Goal: Task Accomplishment & Management: Use online tool/utility

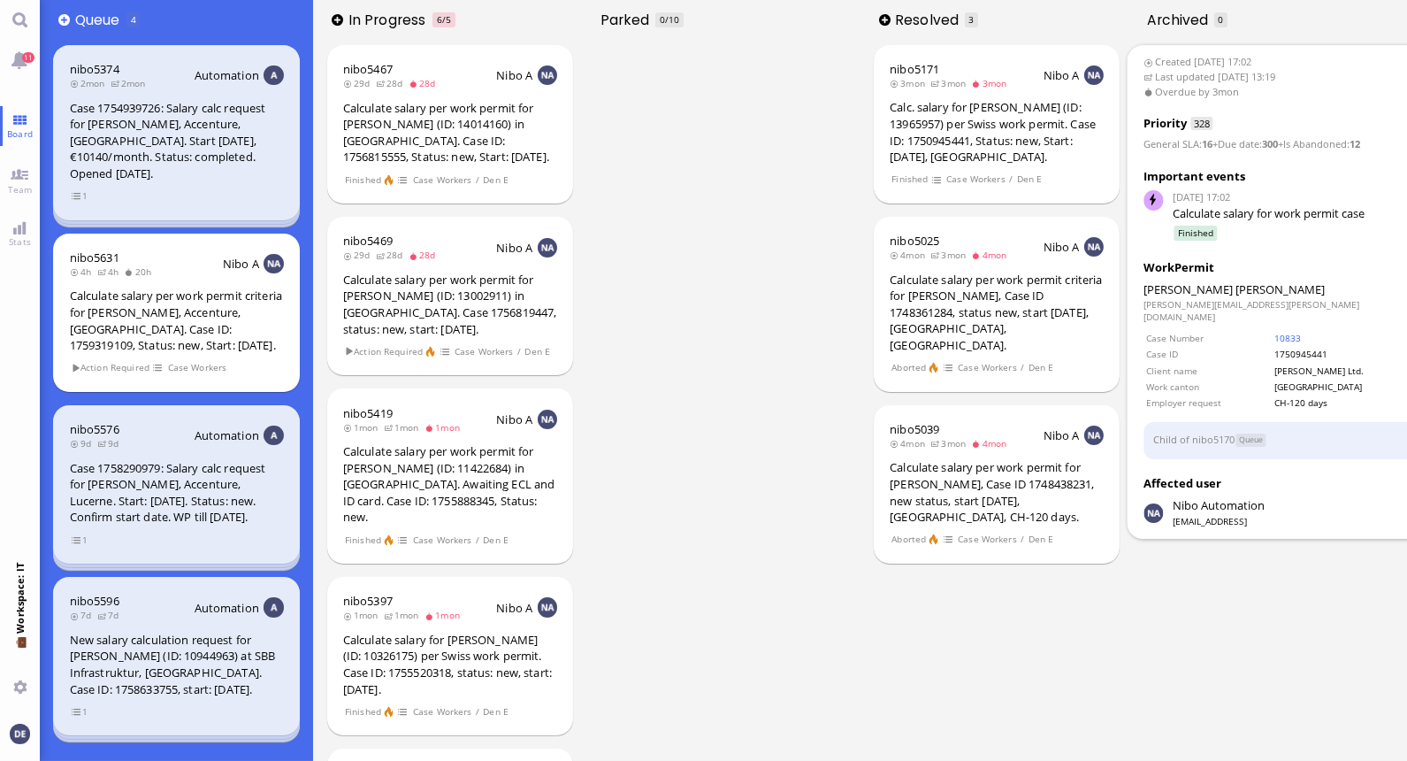
click at [1044, 117] on div "Calc. salary for [PERSON_NAME] (ID: 13965957) per Swiss work permit. Case ID: 1…" at bounding box center [997, 131] width 214 height 65
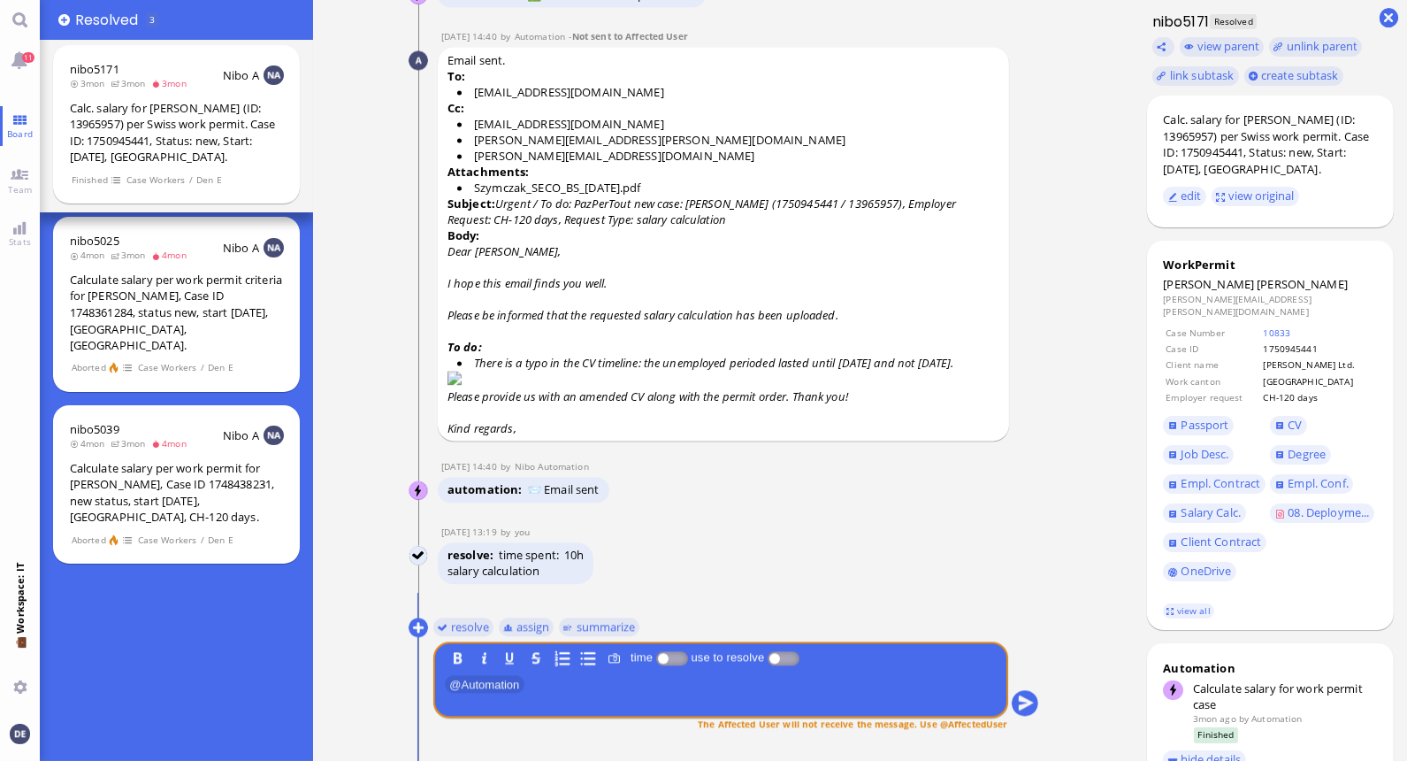
scroll to position [1, 0]
click at [19, 170] on link "Team" at bounding box center [20, 180] width 40 height 40
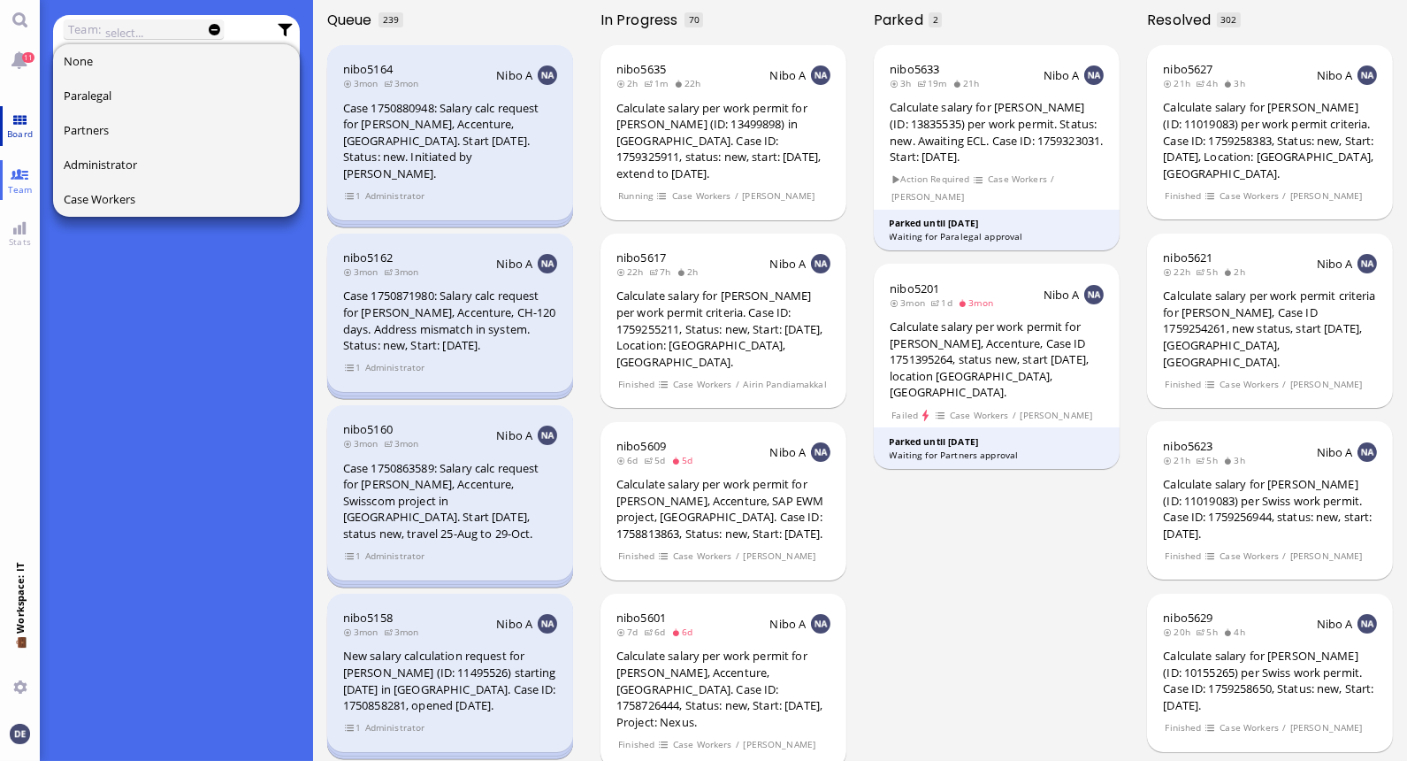
click at [19, 128] on span "Board" at bounding box center [20, 133] width 34 height 12
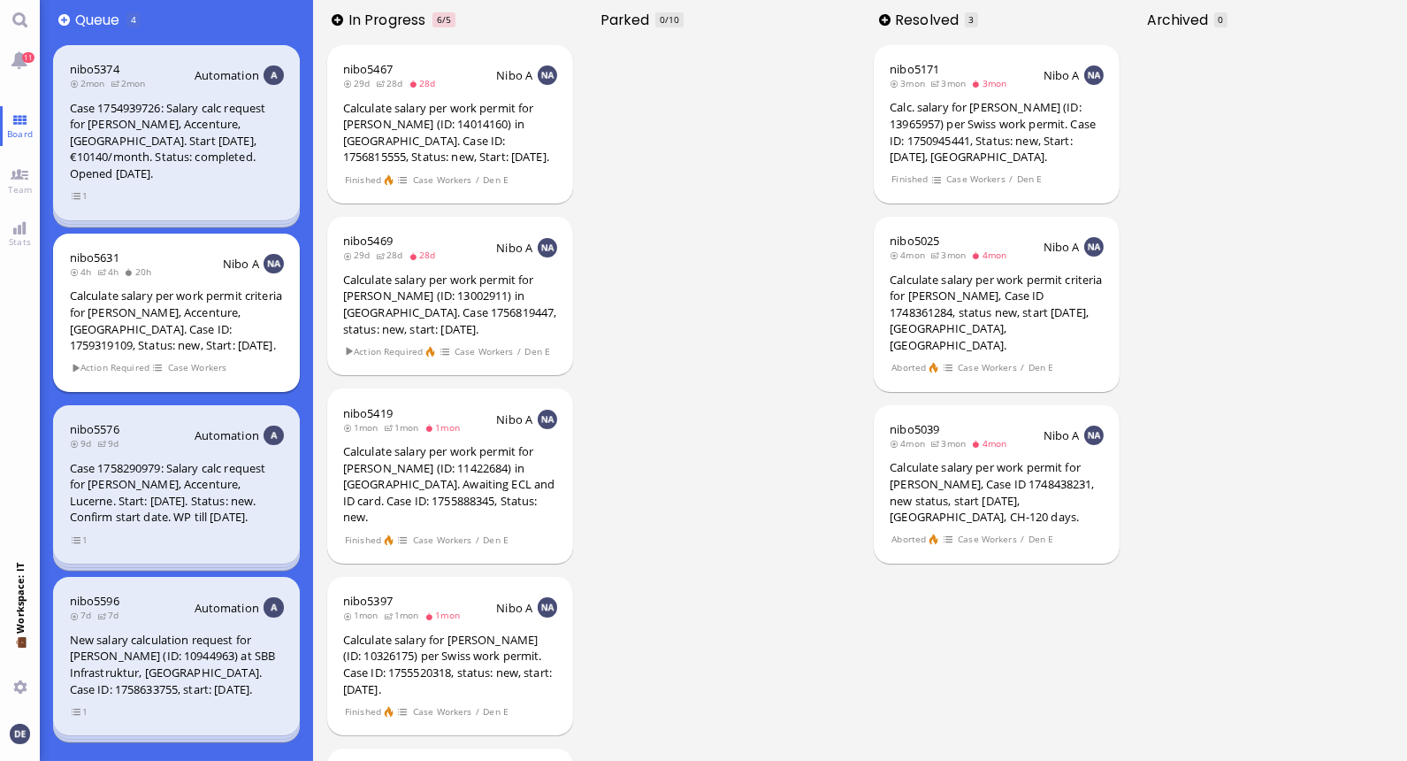
click at [169, 287] on div "Calculate salary per work permit criteria for [PERSON_NAME], Accenture, [GEOGRA…" at bounding box center [177, 319] width 214 height 65
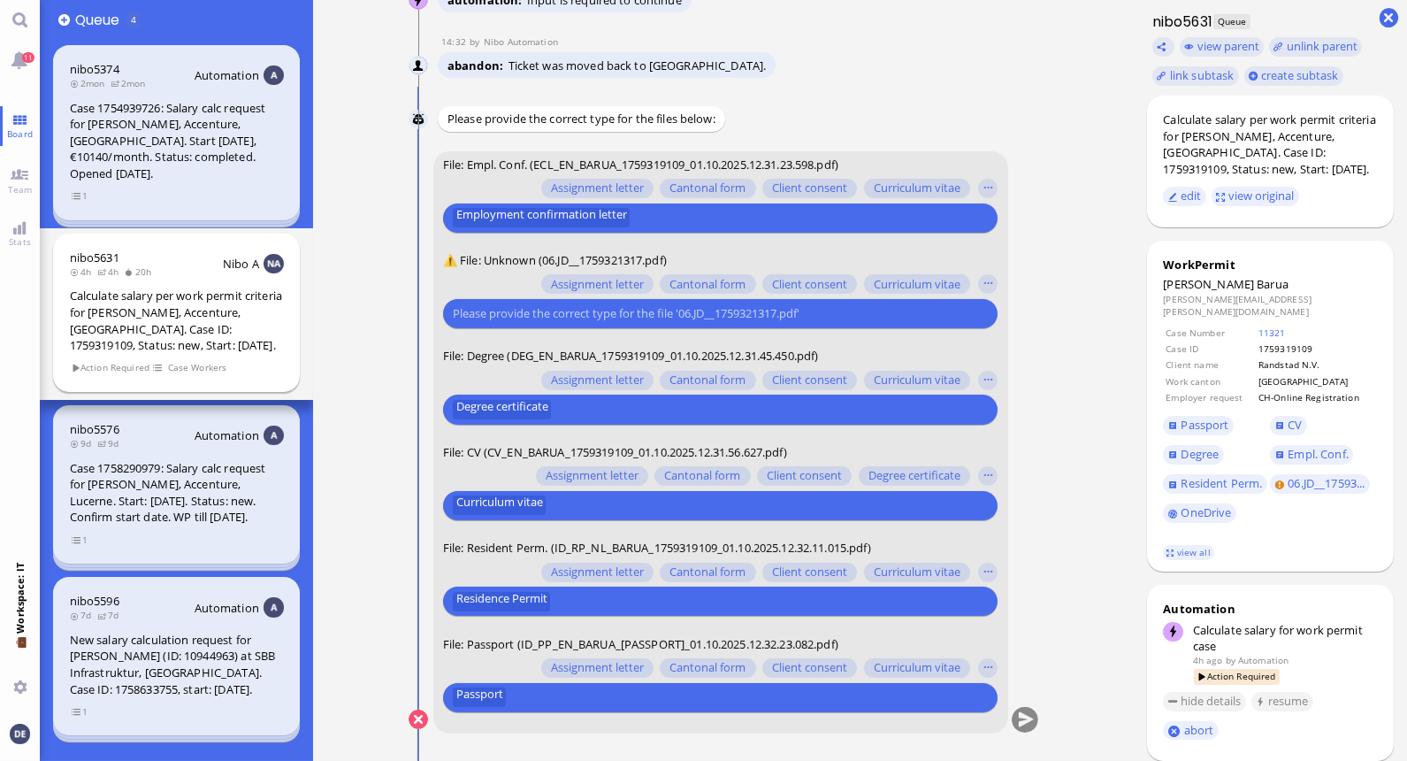
scroll to position [1, 0]
click at [607, 310] on input "text" at bounding box center [718, 313] width 531 height 19
click at [983, 287] on button "button" at bounding box center [987, 283] width 19 height 19
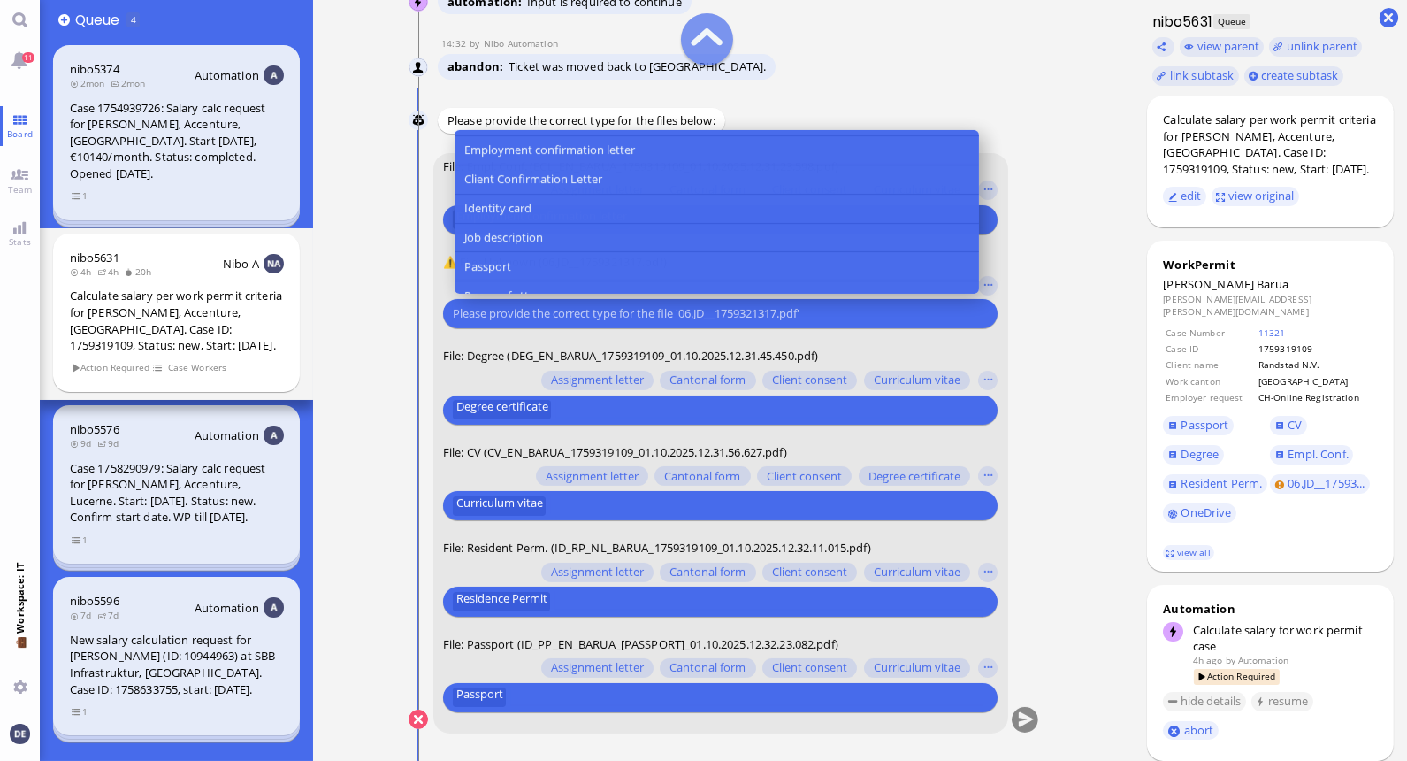
scroll to position [170, 0]
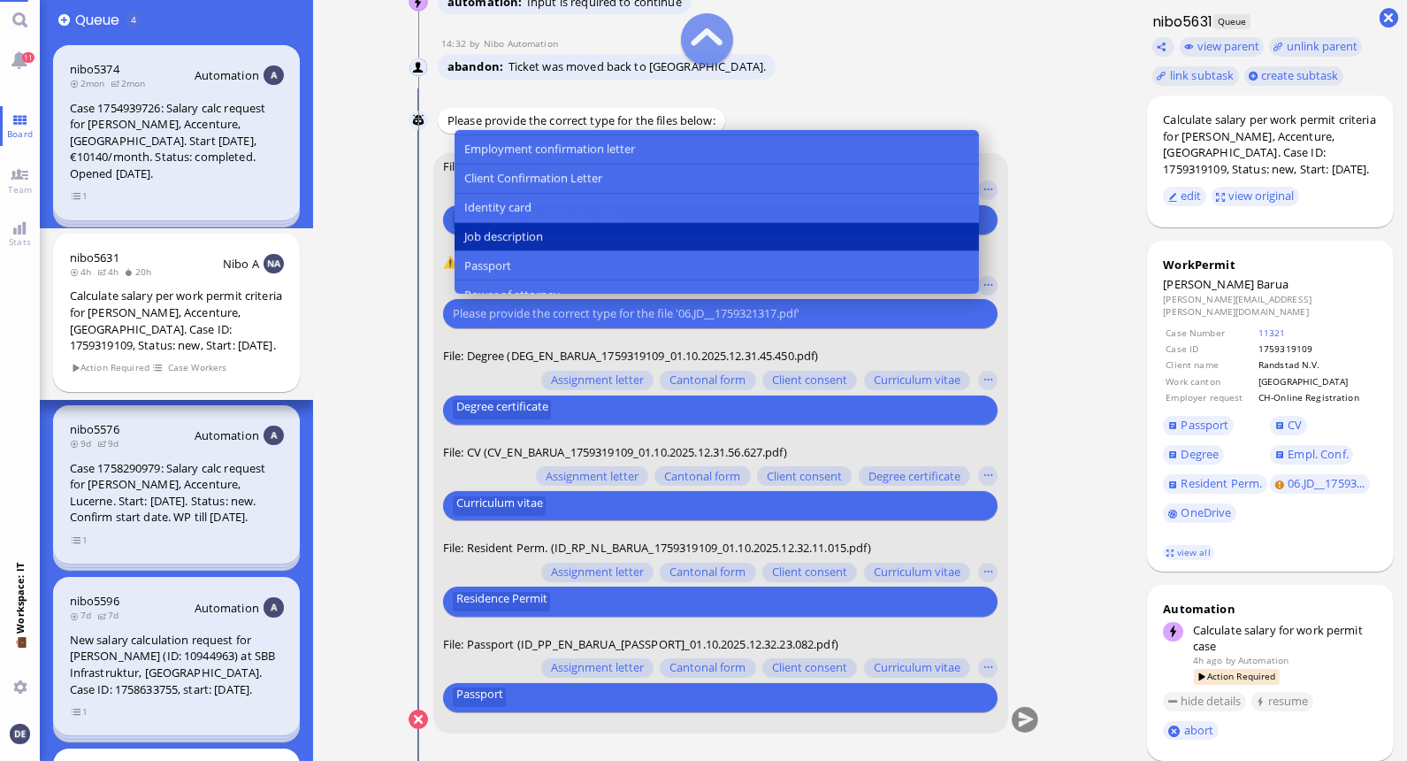
click at [620, 235] on button "Job description" at bounding box center [716, 236] width 524 height 29
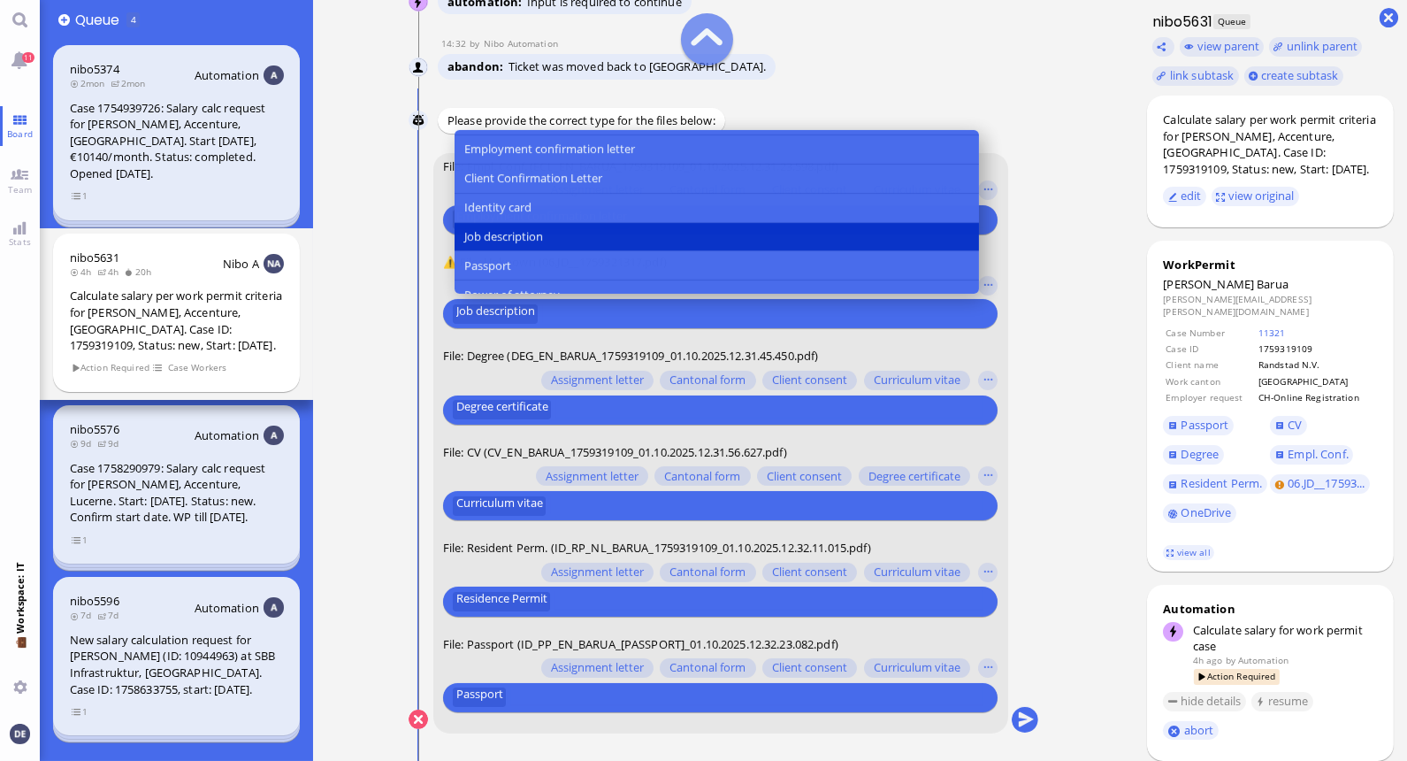
click at [1098, 382] on ticket "14:30 by Automation Automation Calculate eligible salary for work permit 14:30 …" at bounding box center [723, 380] width 821 height 761
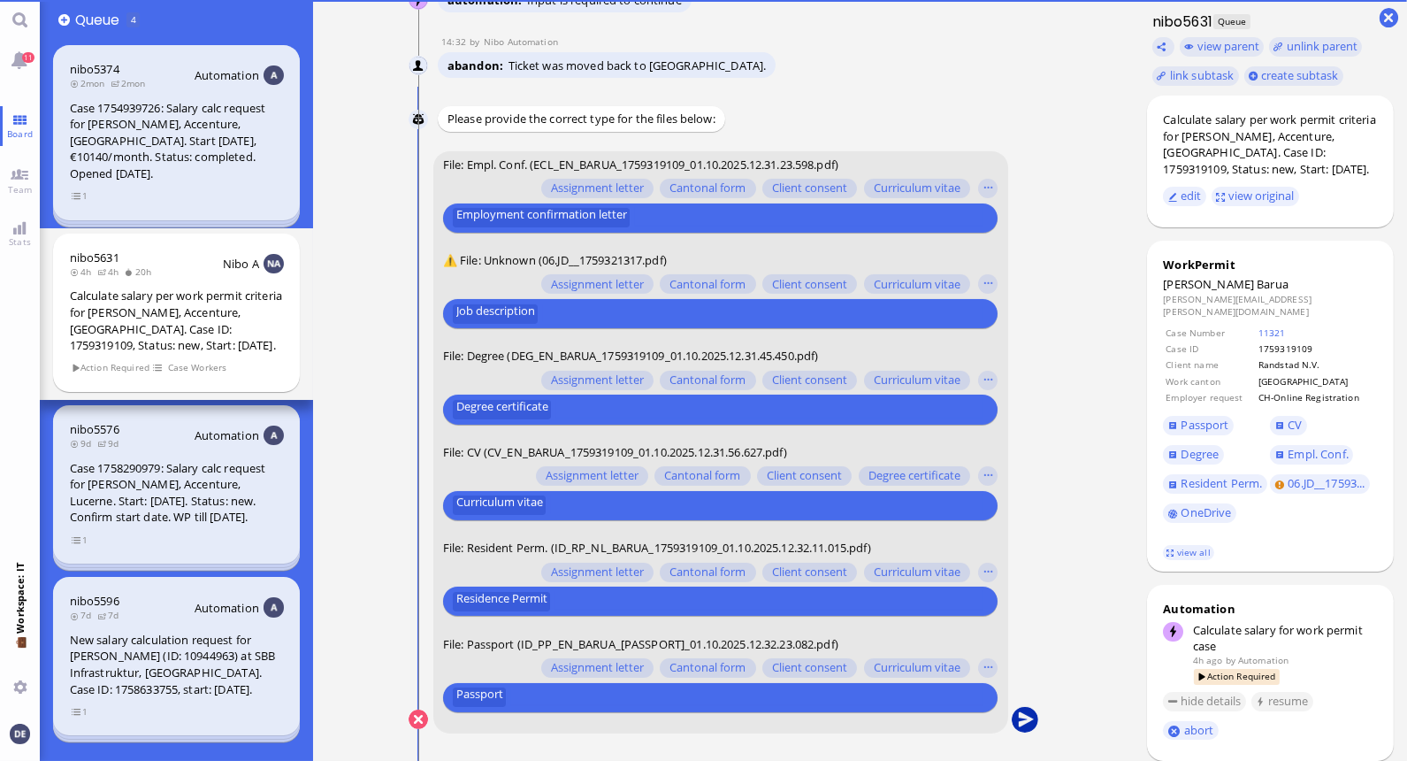
click at [1021, 719] on button "submit" at bounding box center [1024, 720] width 27 height 27
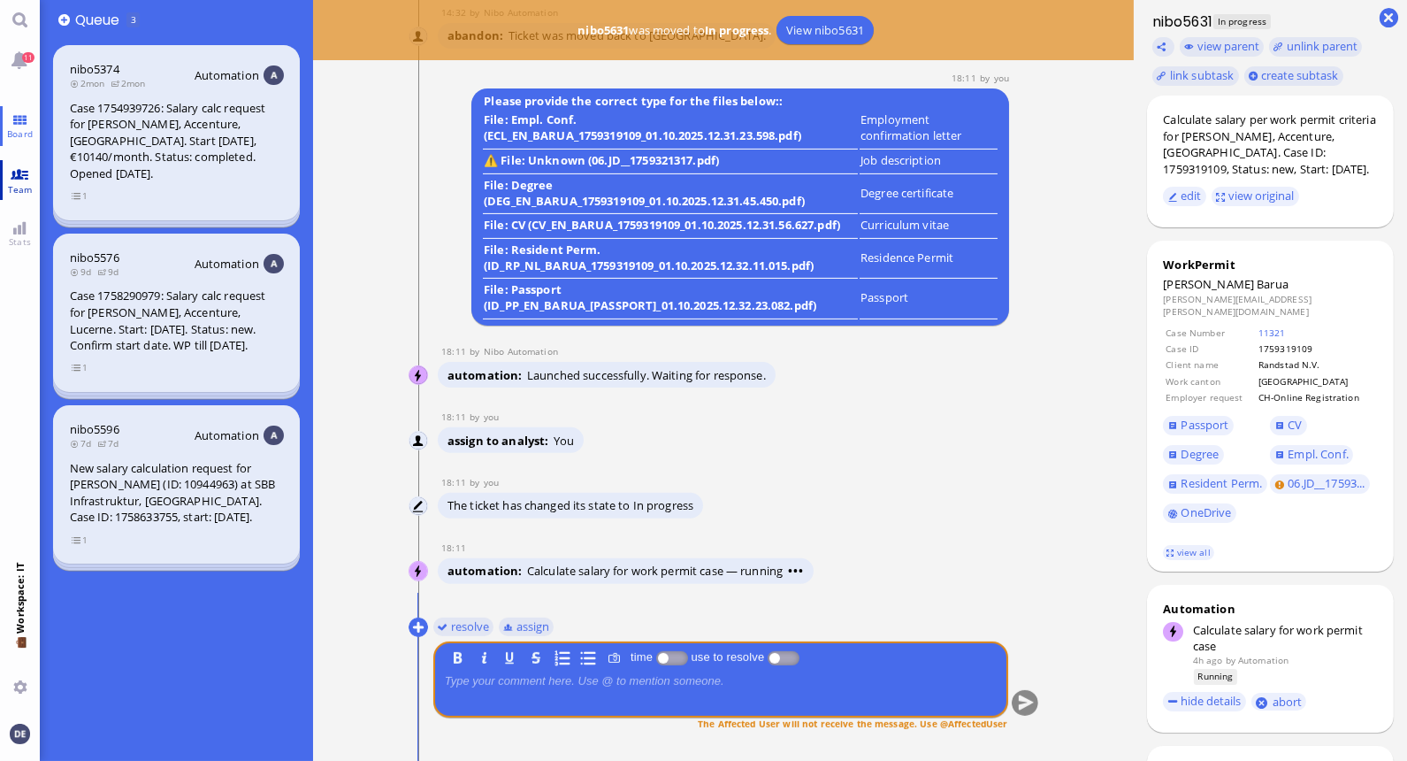
click at [16, 175] on link "Team" at bounding box center [20, 180] width 40 height 40
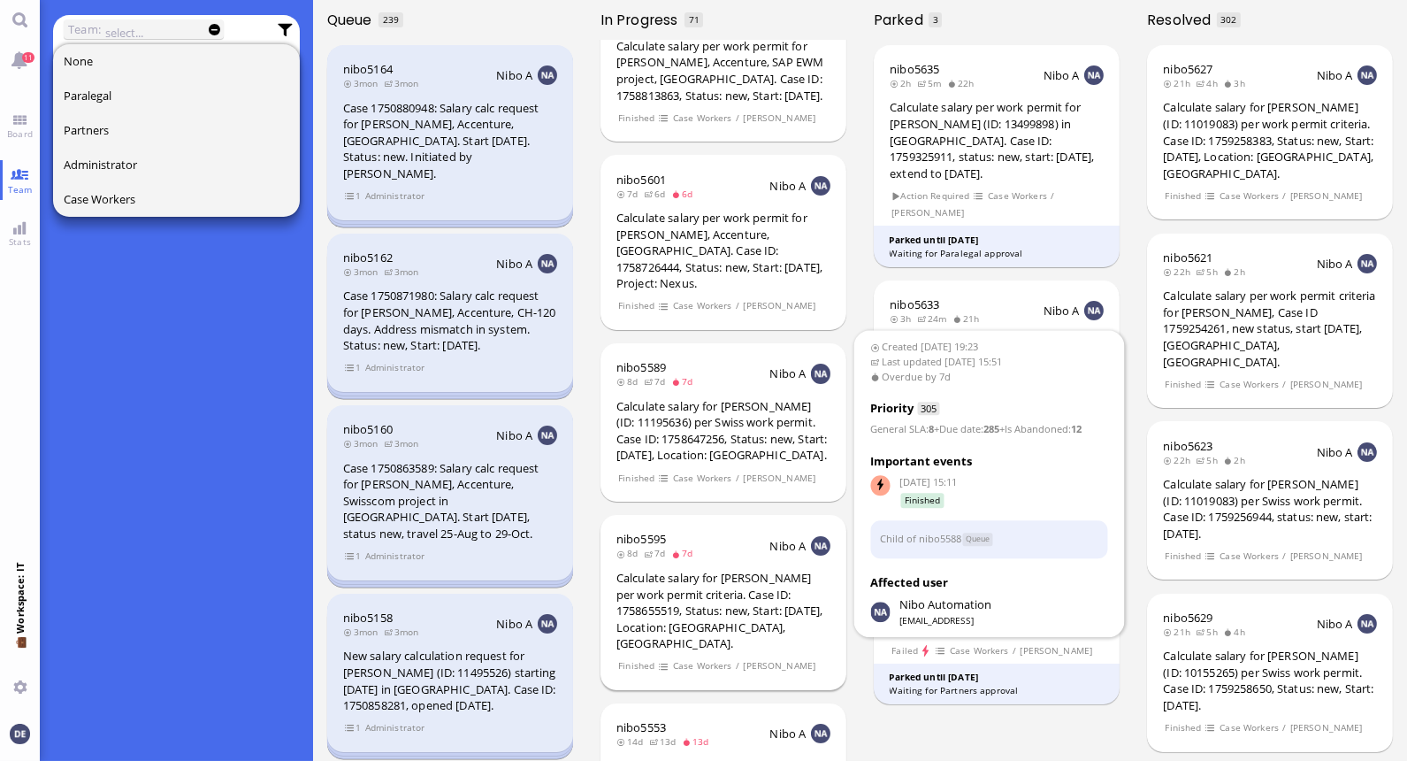
scroll to position [606, 0]
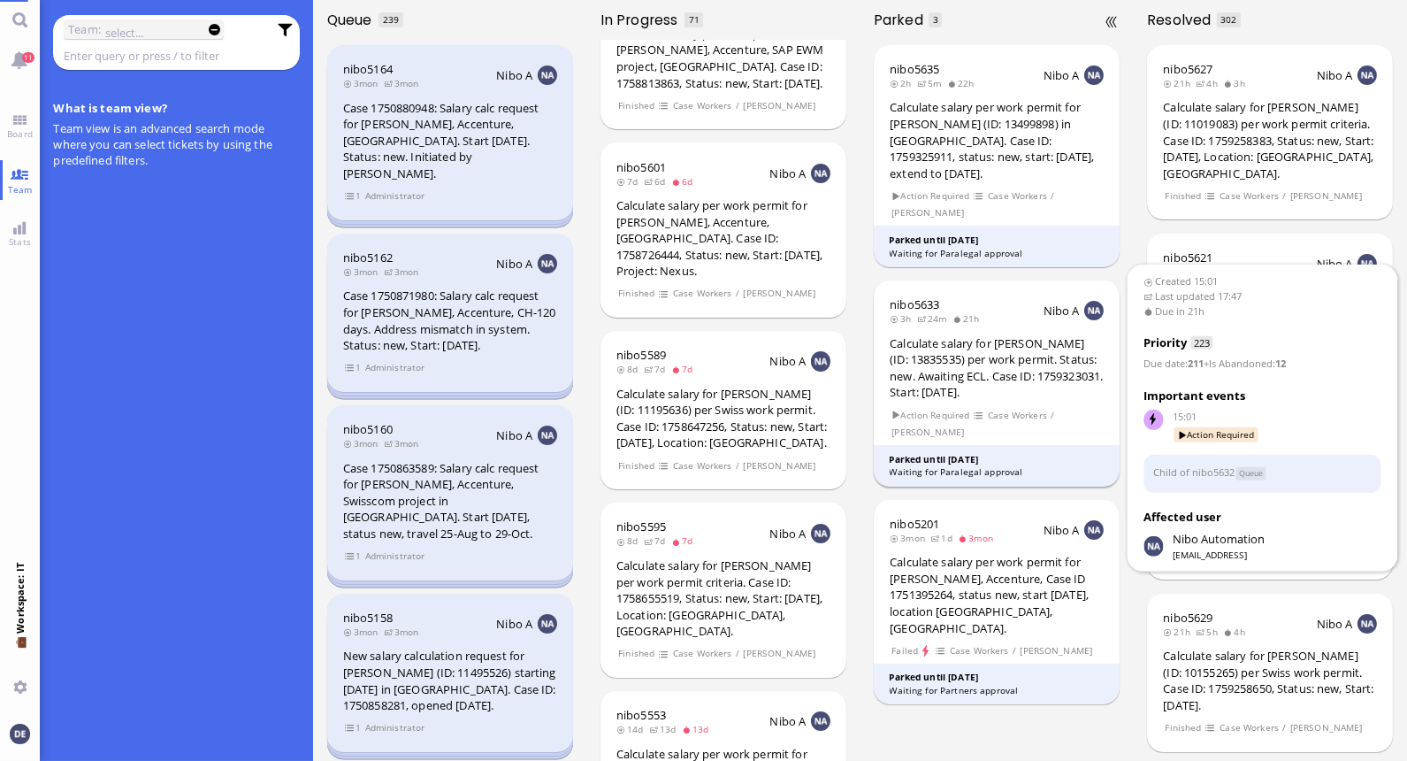
click at [989, 359] on div "Calculate salary for [PERSON_NAME] (ID: 13835535) per work permit. Status: new.…" at bounding box center [997, 367] width 214 height 65
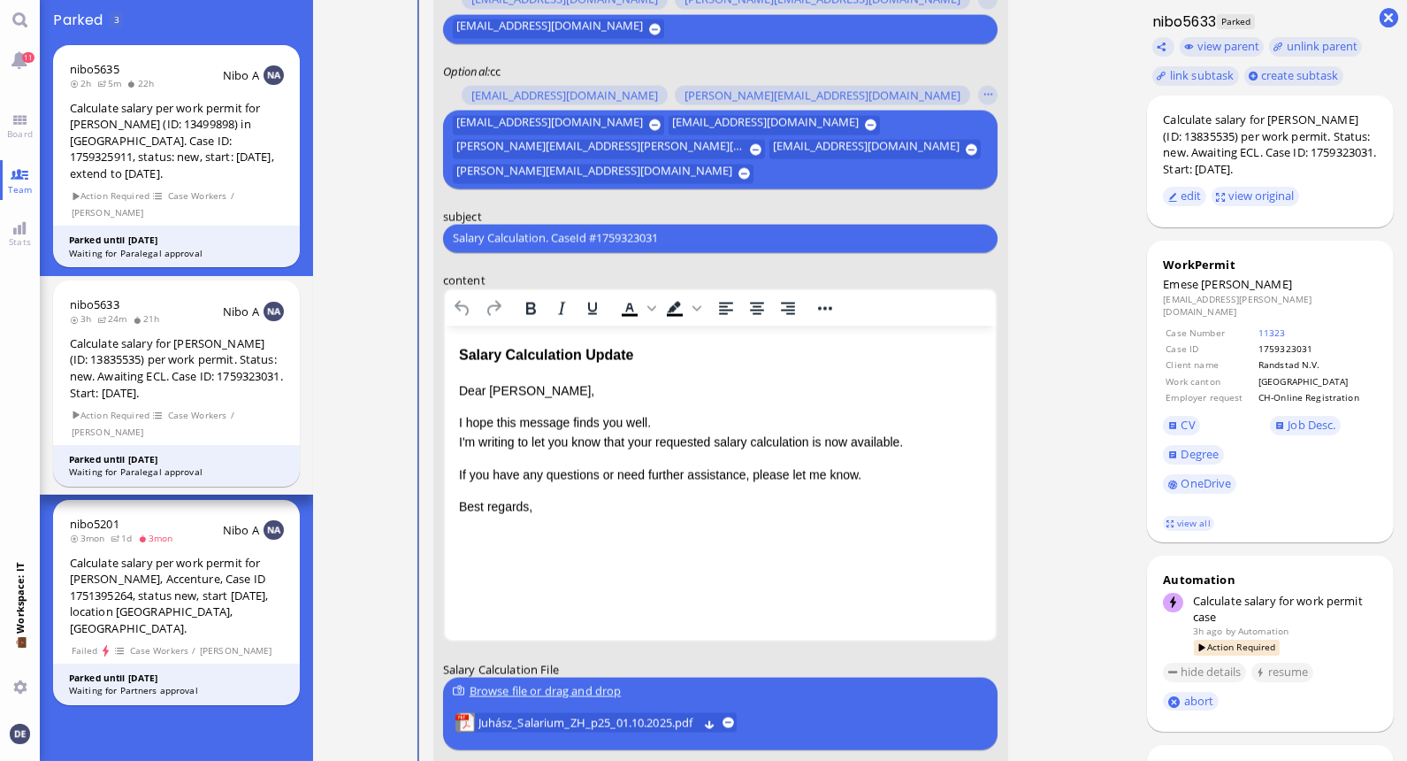
scroll to position [1, 0]
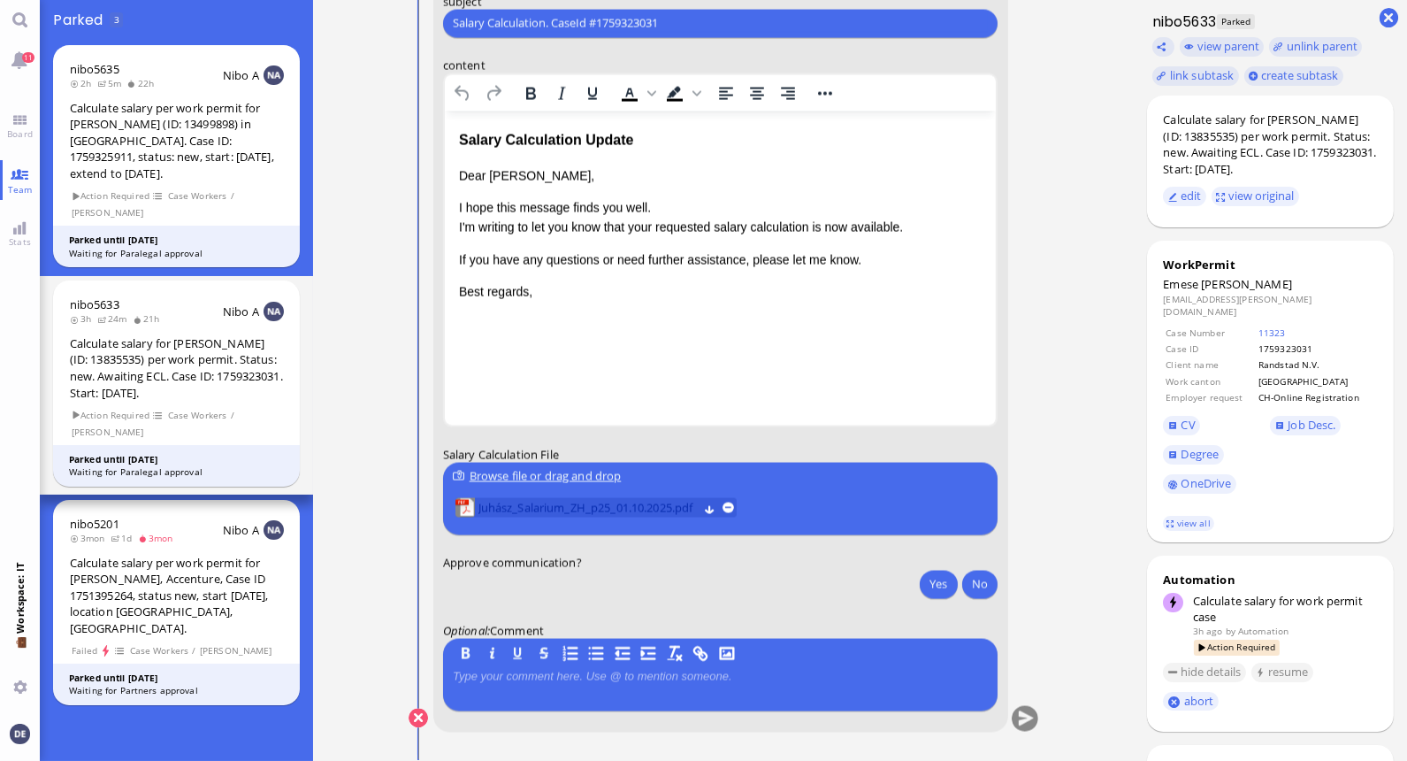
click at [610, 509] on span "Juhász_Salarium_ZH_p25_01.10.2025.pdf" at bounding box center [587, 507] width 219 height 19
click at [18, 127] on span "Board" at bounding box center [20, 133] width 34 height 12
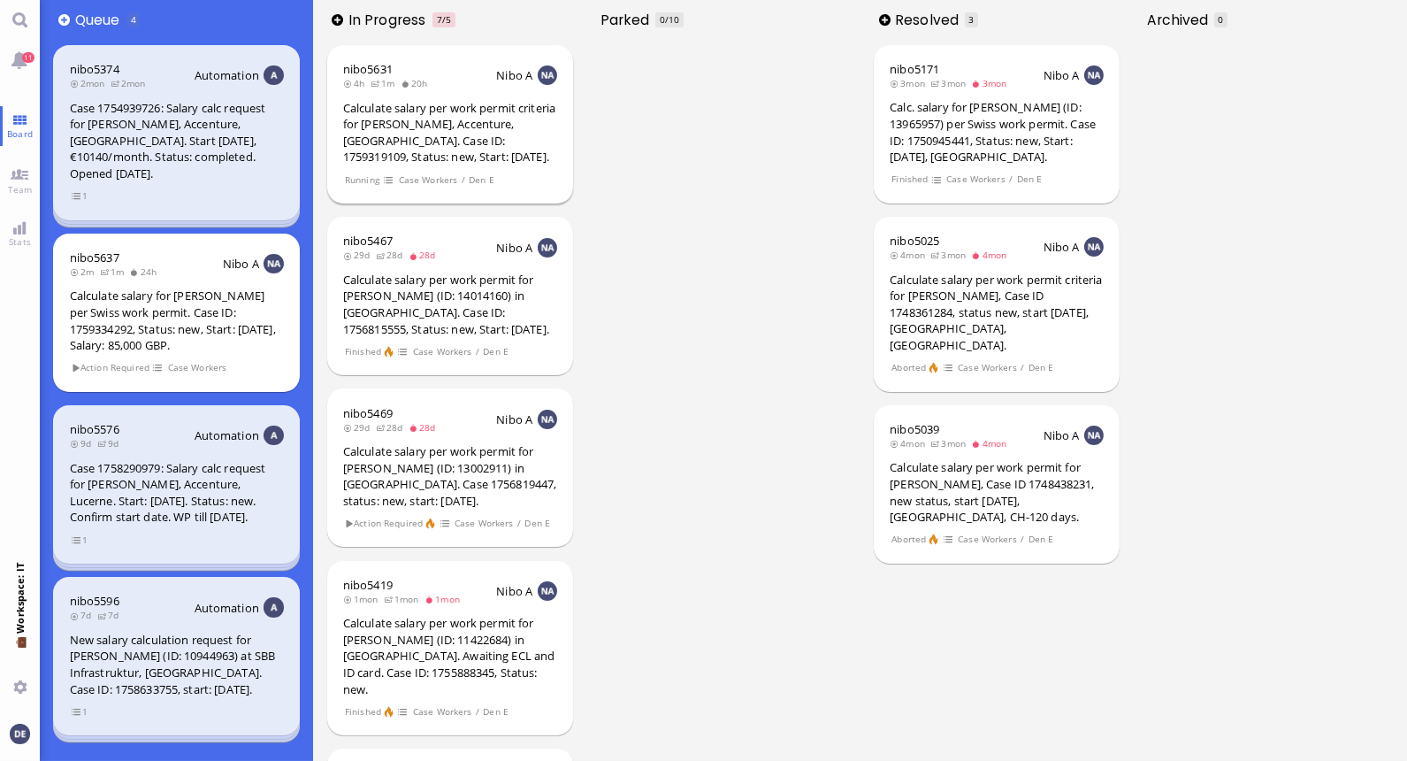
click at [464, 130] on div "Calculate salary per work permit criteria for [PERSON_NAME], Accenture, [GEOGRA…" at bounding box center [450, 132] width 214 height 65
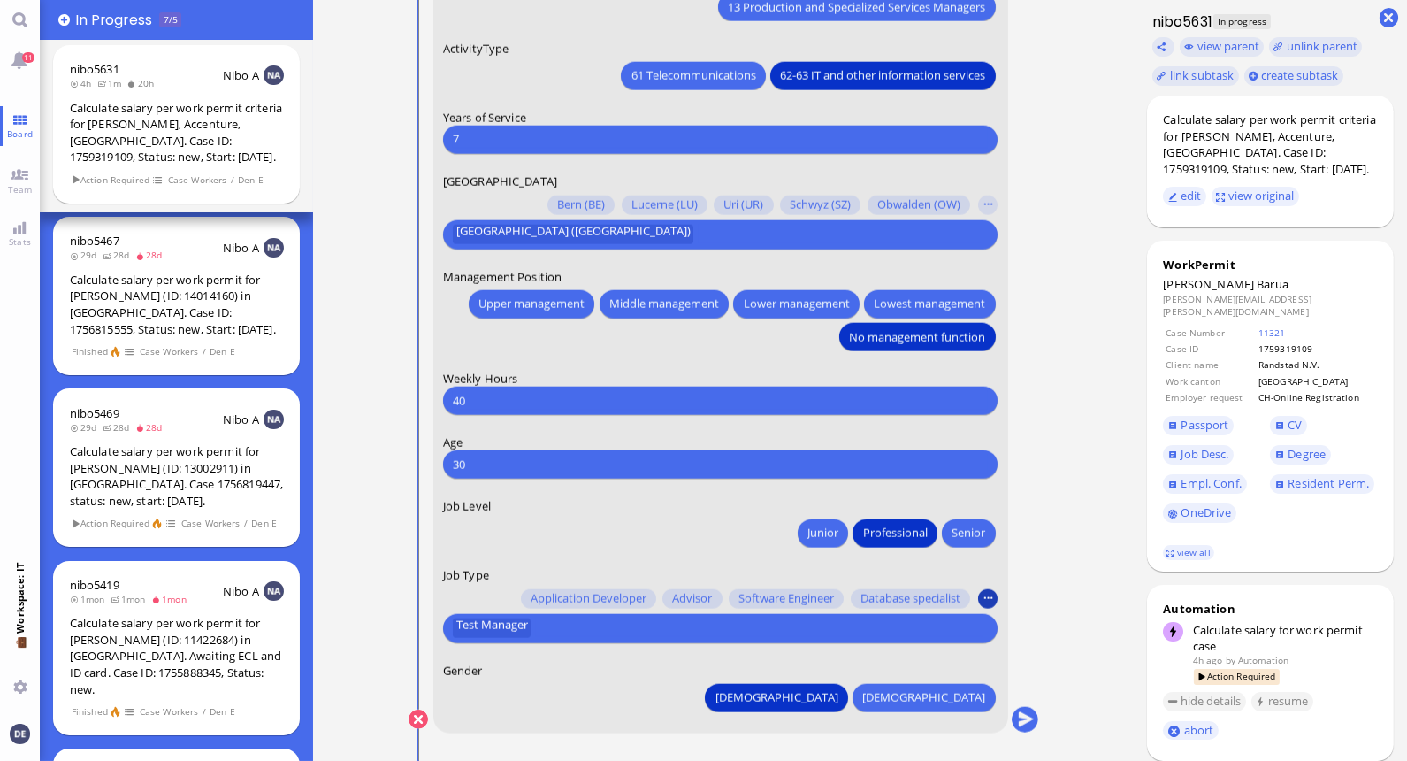
click at [986, 594] on button "button" at bounding box center [987, 598] width 19 height 19
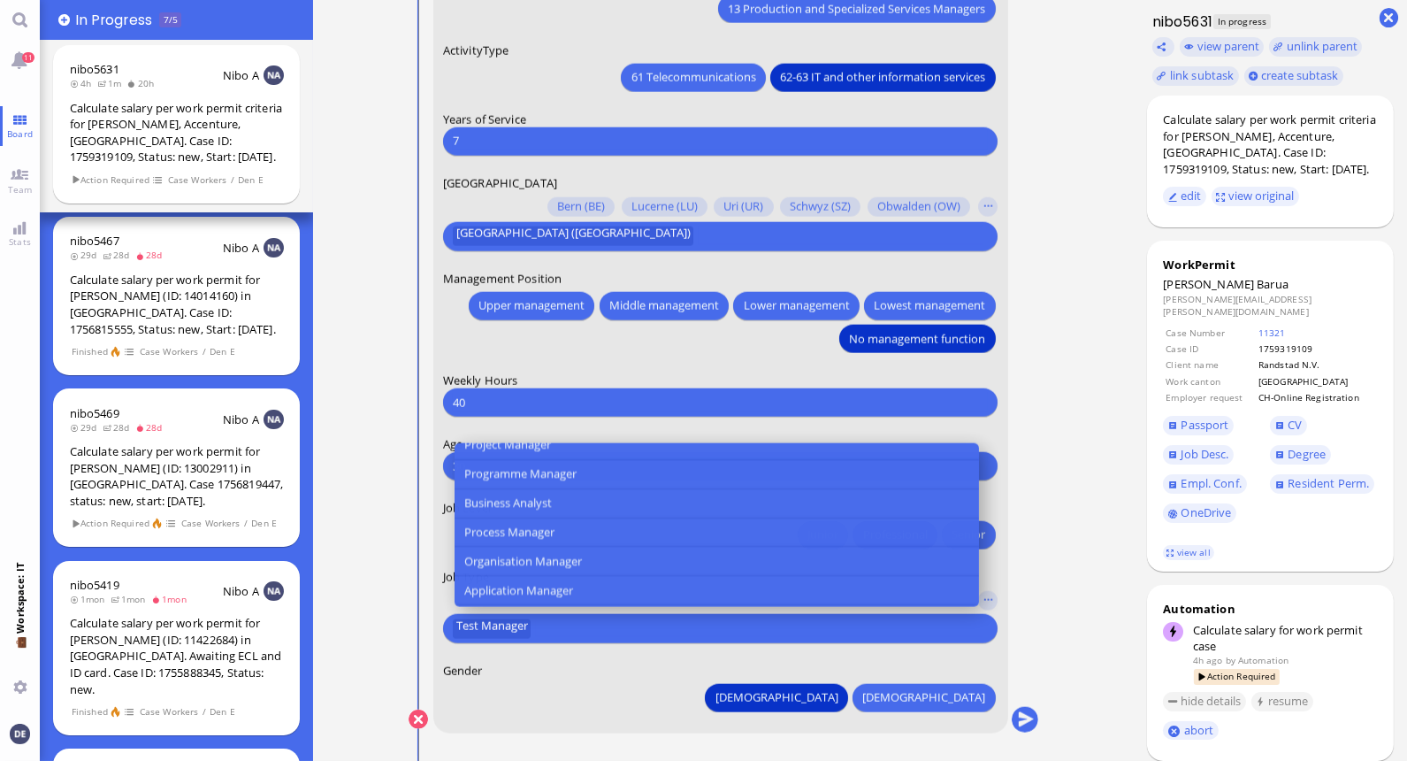
scroll to position [616, 0]
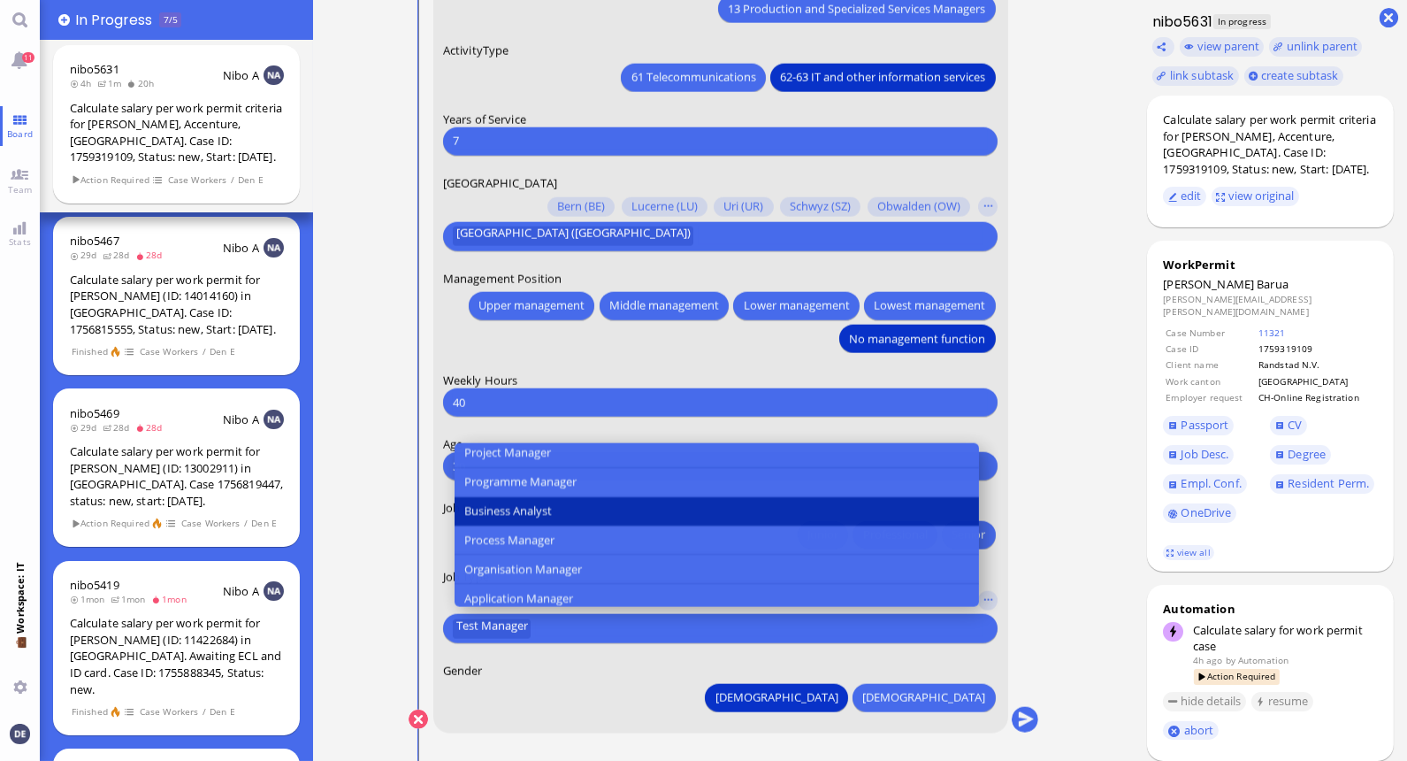
click at [572, 524] on button "Business Analyst" at bounding box center [716, 511] width 524 height 29
click at [1055, 547] on nitautoscroll "14:30 by Automation Automation Calculate eligible salary for work permit 14:30 …" at bounding box center [723, 380] width 700 height 761
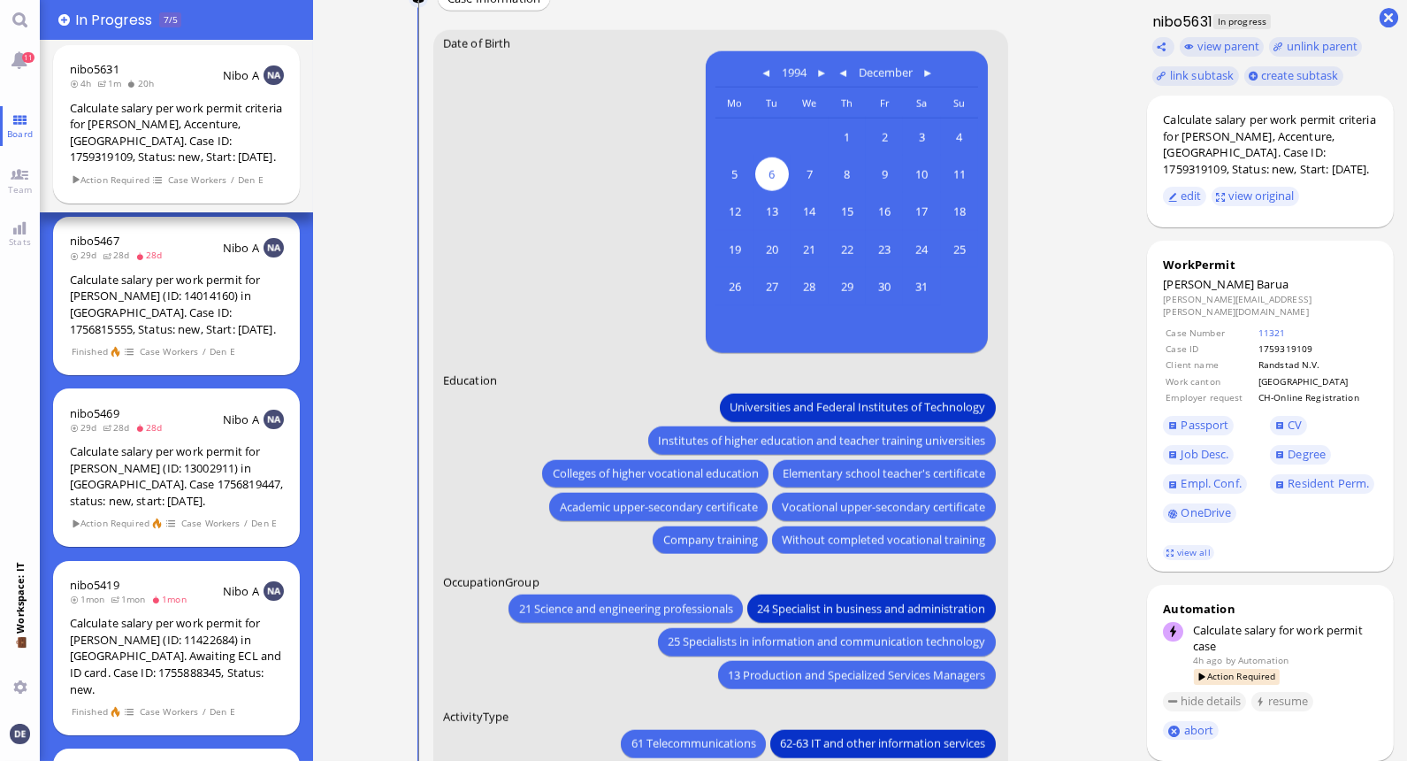
scroll to position [0, 0]
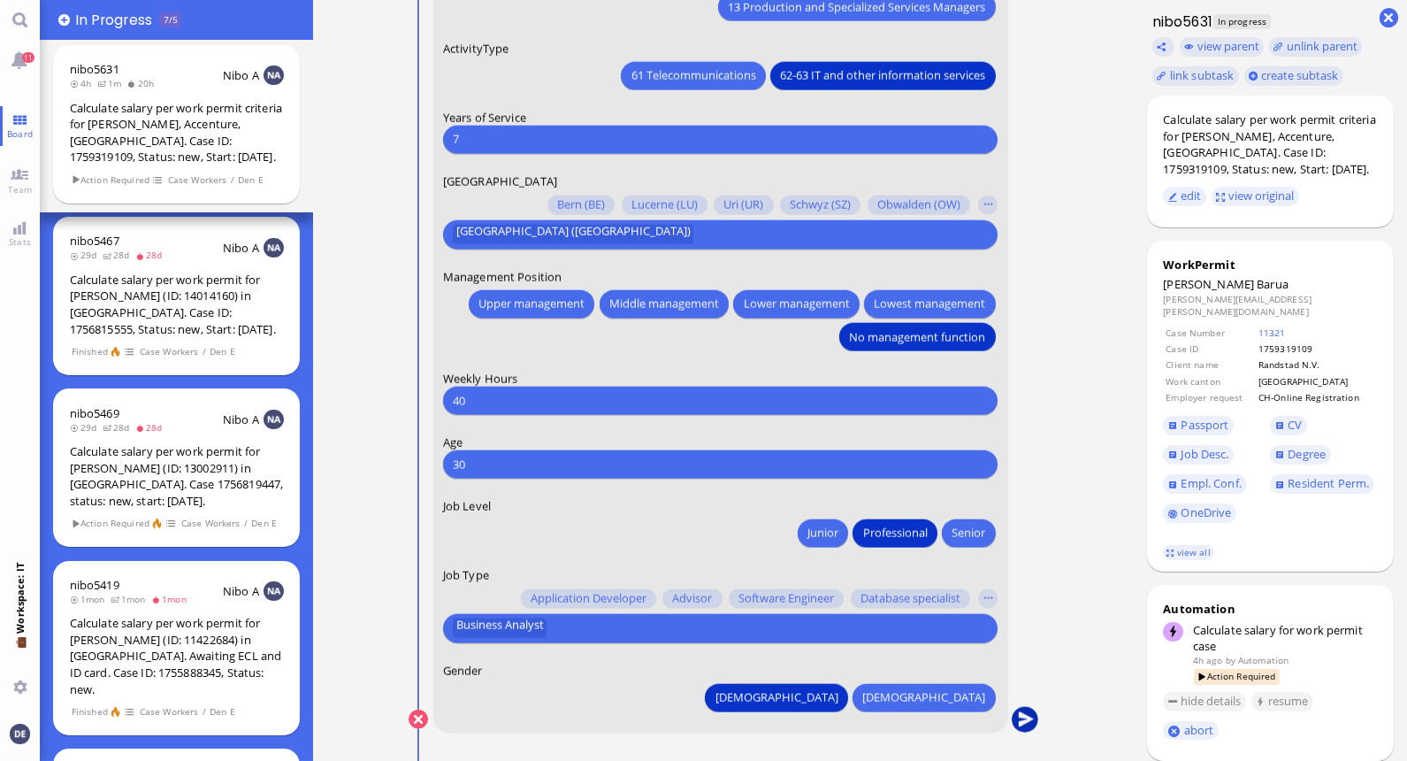
click at [1020, 721] on button "submit" at bounding box center [1024, 720] width 27 height 27
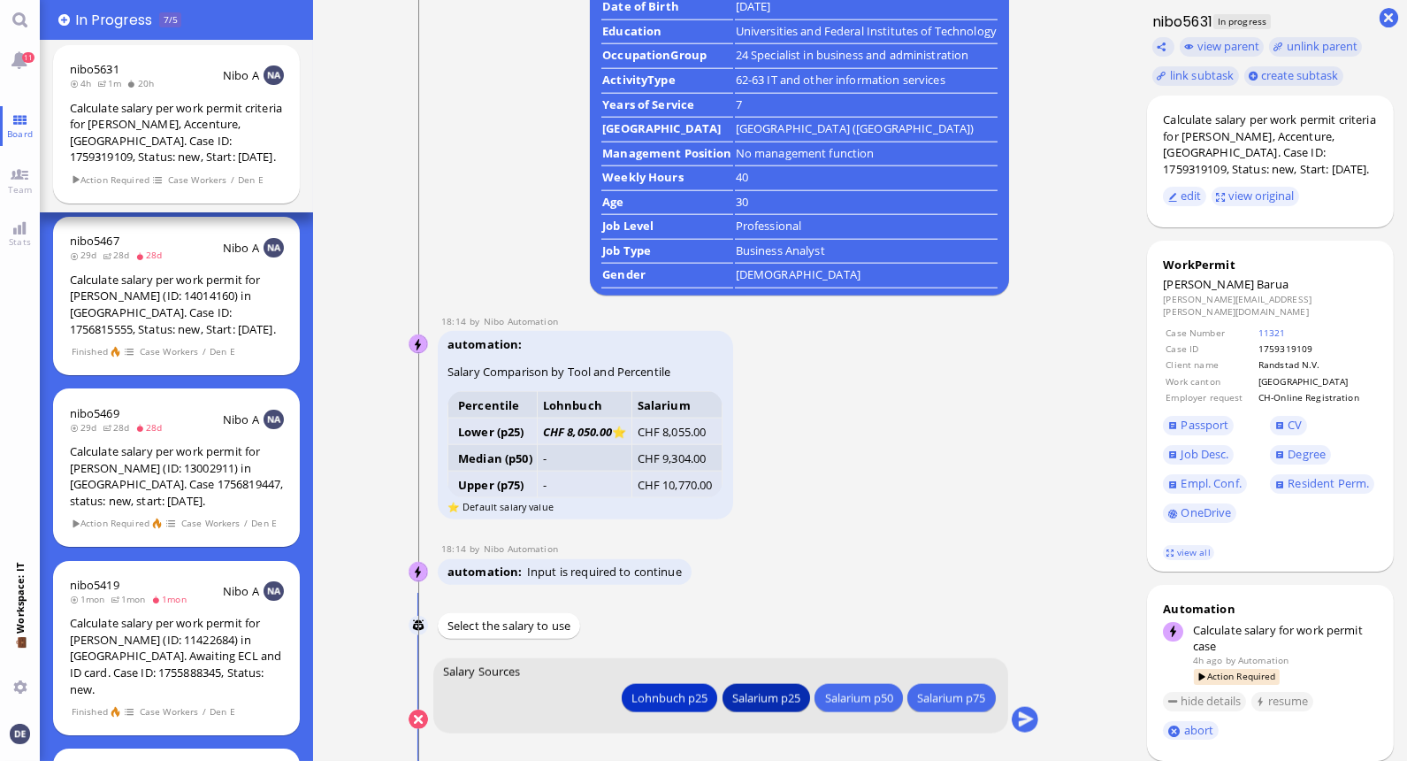
click at [749, 696] on div "Salarium p25" at bounding box center [765, 697] width 68 height 19
click at [1021, 721] on button "submit" at bounding box center [1024, 720] width 27 height 27
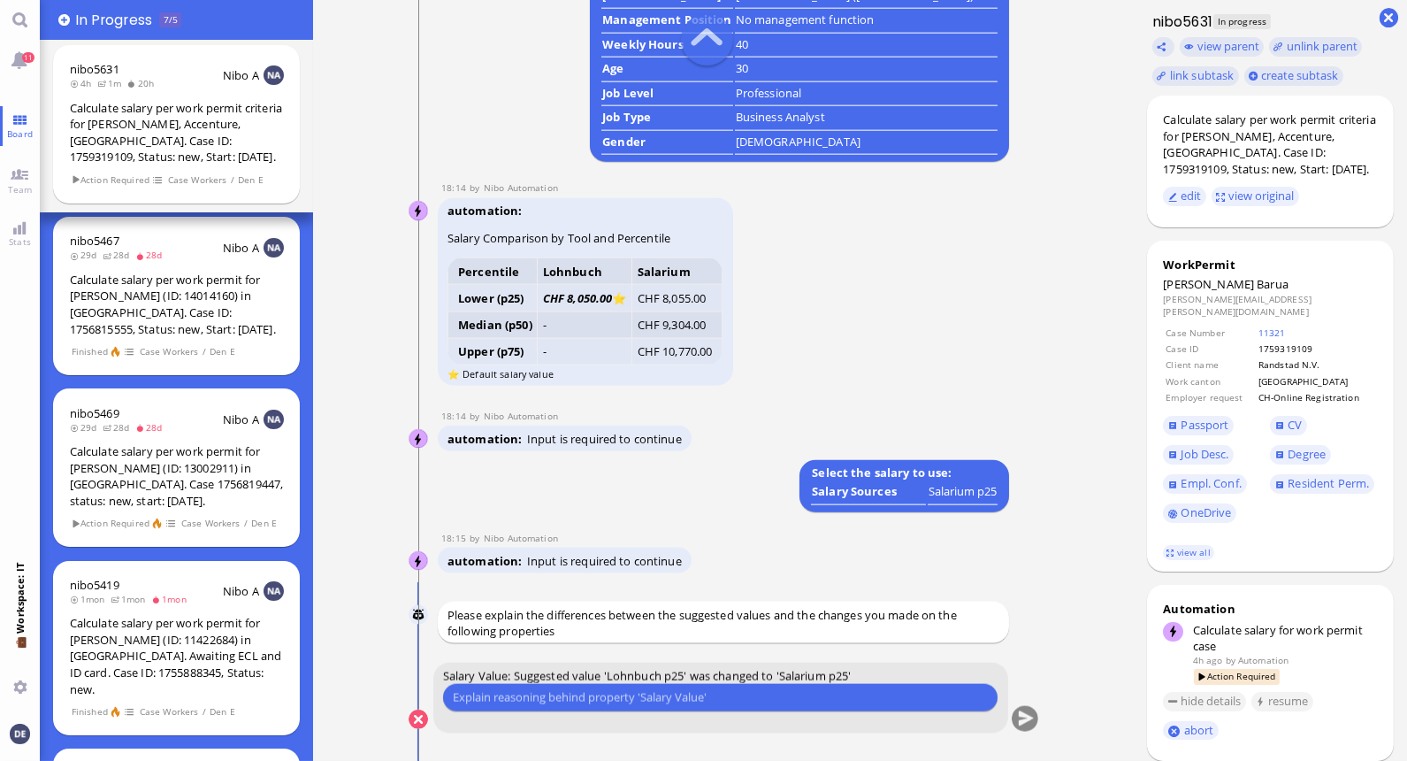
click at [663, 695] on input "text" at bounding box center [720, 697] width 535 height 19
type input "There isn't a fitting profile in the Lohnbuch."
click at [1022, 717] on button "submit" at bounding box center [1024, 720] width 27 height 27
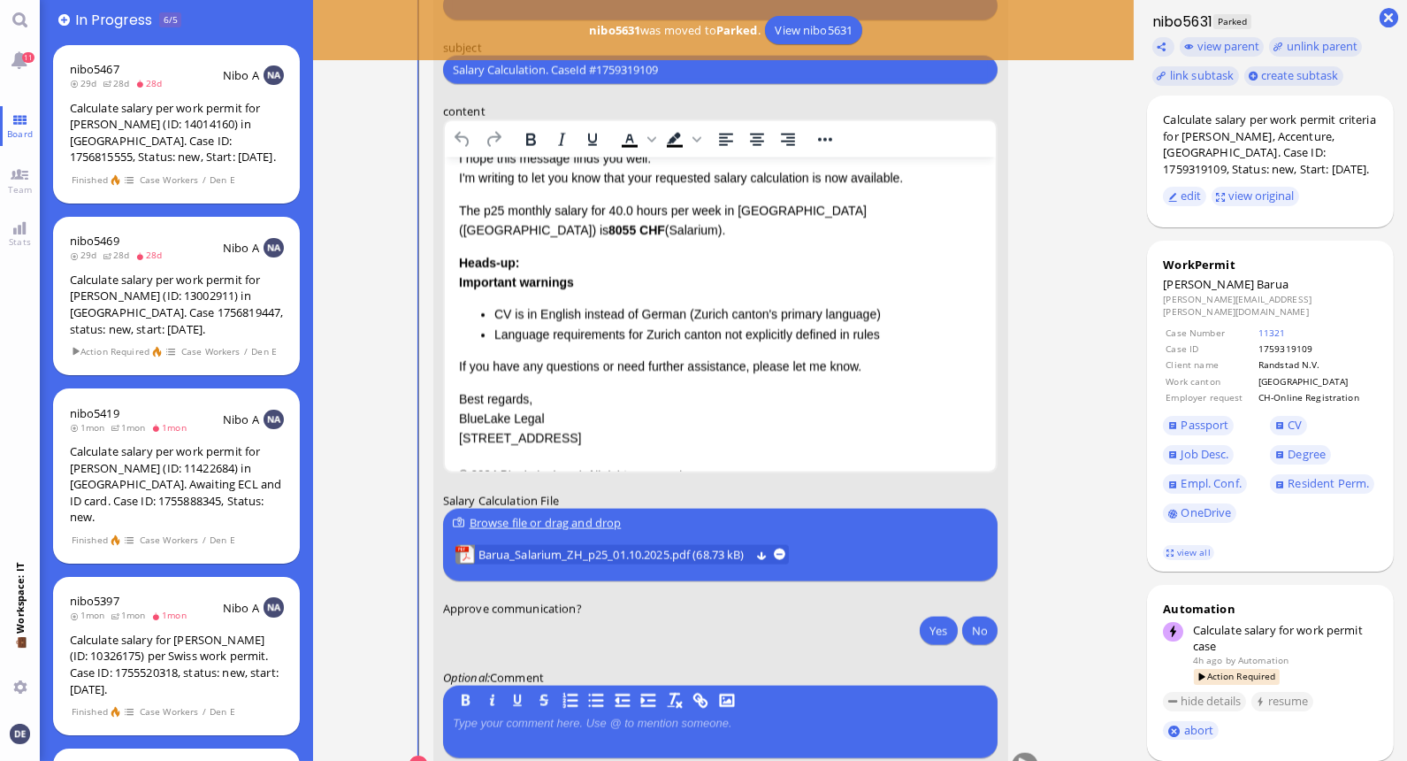
scroll to position [99, 0]
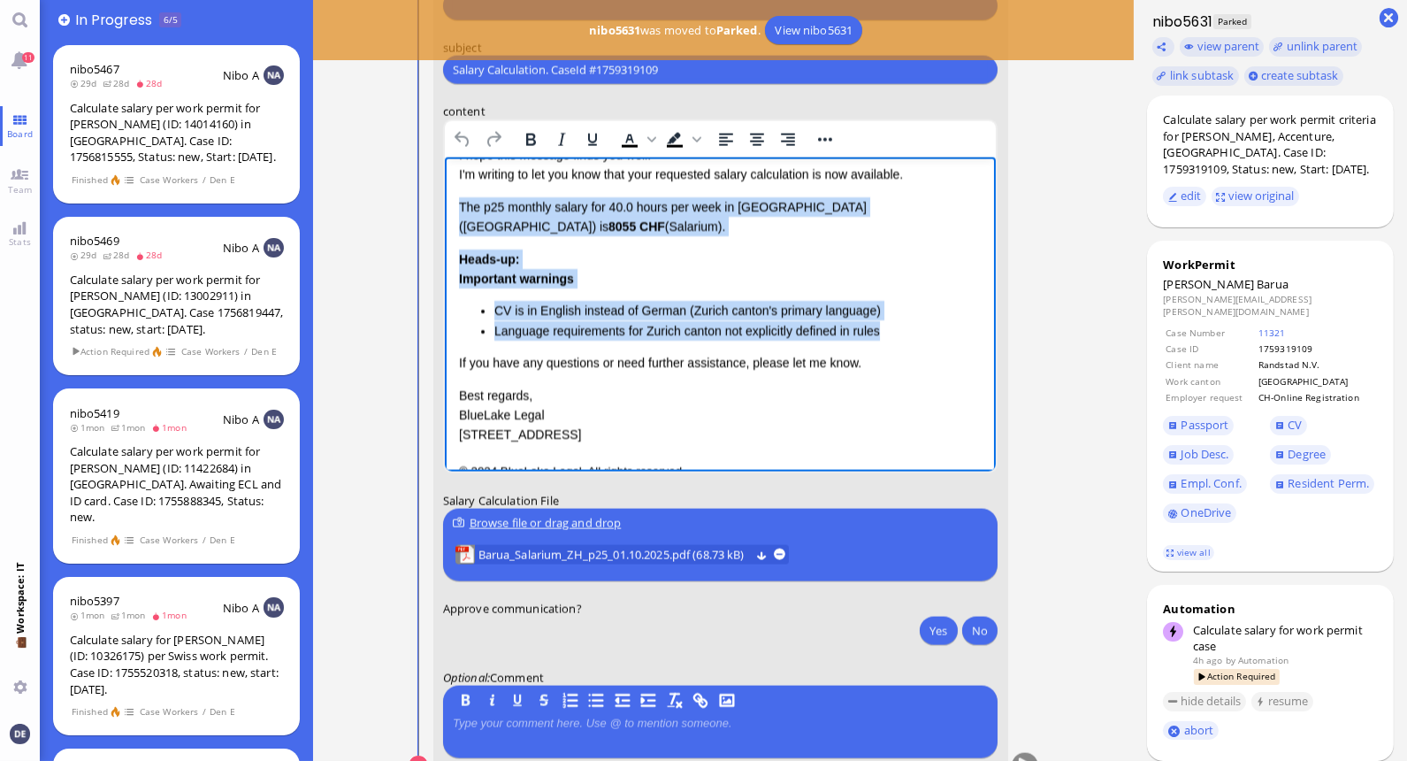
drag, startPoint x: 888, startPoint y: 333, endPoint x: 449, endPoint y: 210, distance: 455.3
click at [449, 210] on html "Salary Calculation Update Dear Accenture, I hope this message finds you well. I…" at bounding box center [720, 278] width 552 height 440
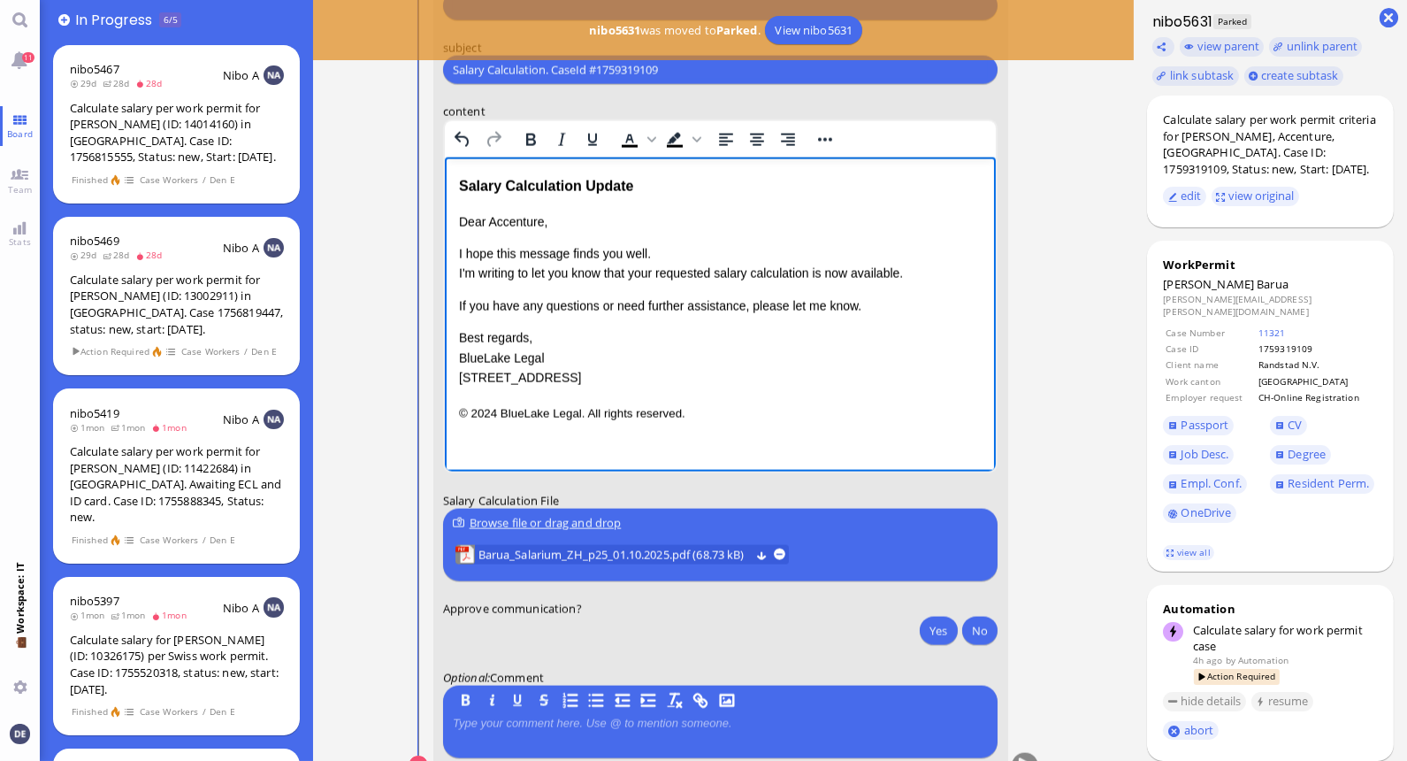
scroll to position [0, 0]
click at [810, 273] on p "I hope this message finds you well. I'm writing to let you know that your reque…" at bounding box center [720, 264] width 524 height 40
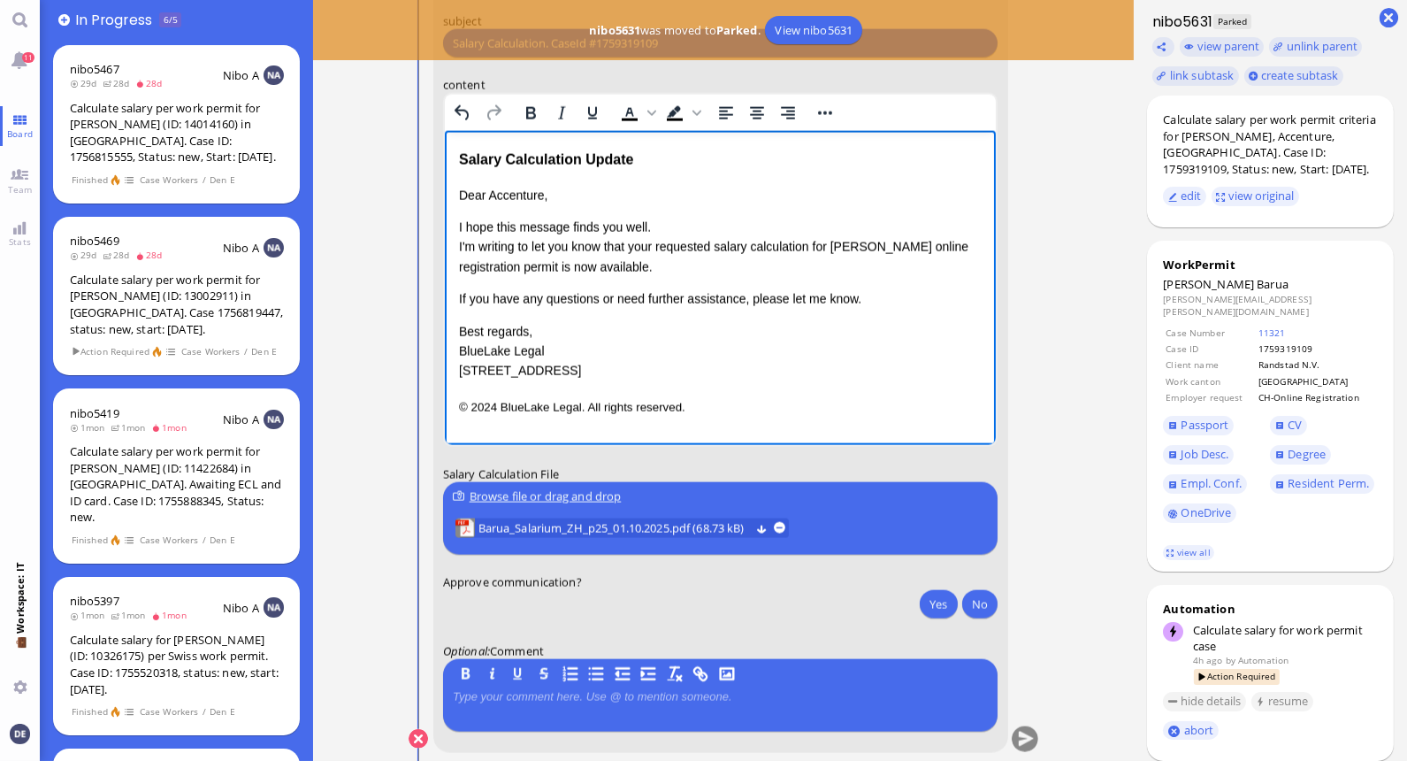
scroll to position [-20, 0]
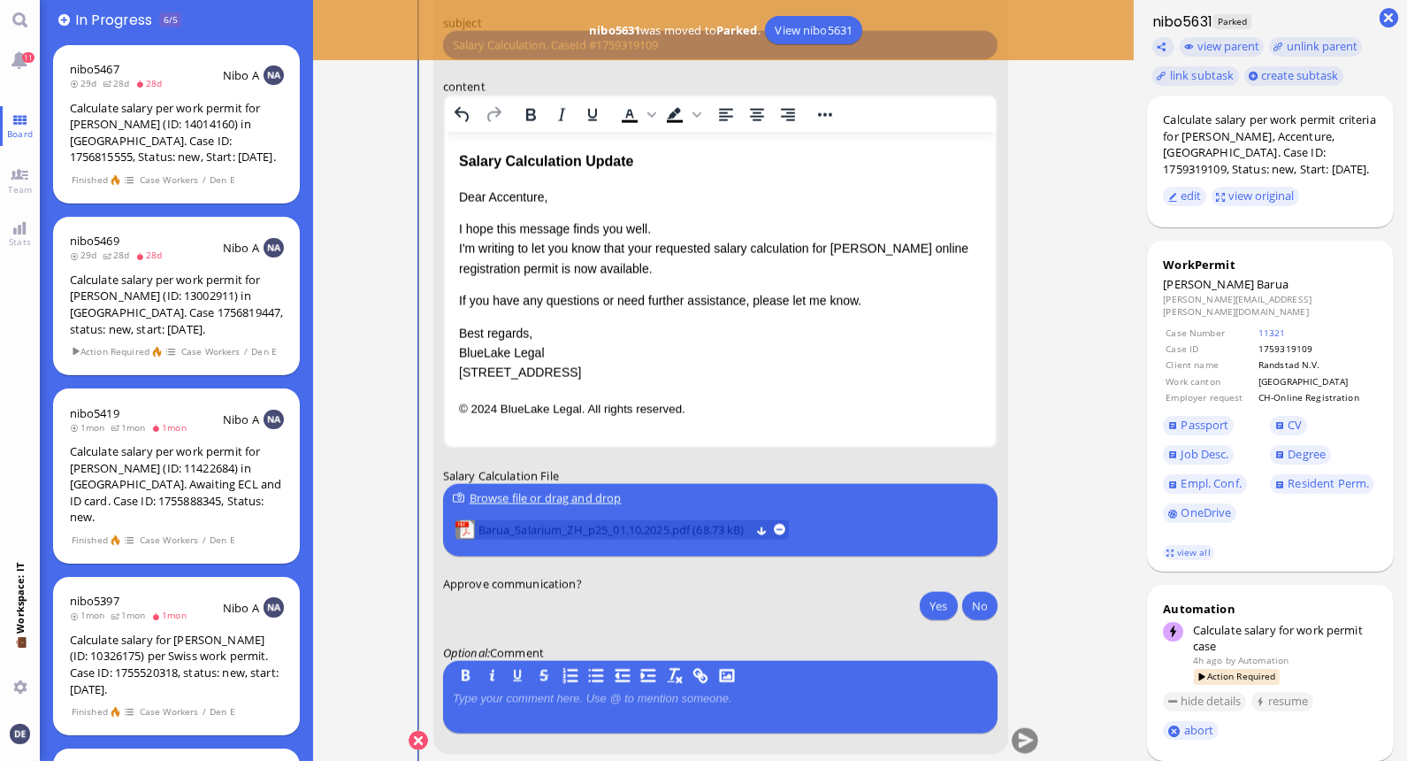
click at [682, 522] on span "Barua_Salarium_ZH_p25_01.10.2025.pdf (68.73 kB)" at bounding box center [614, 529] width 272 height 19
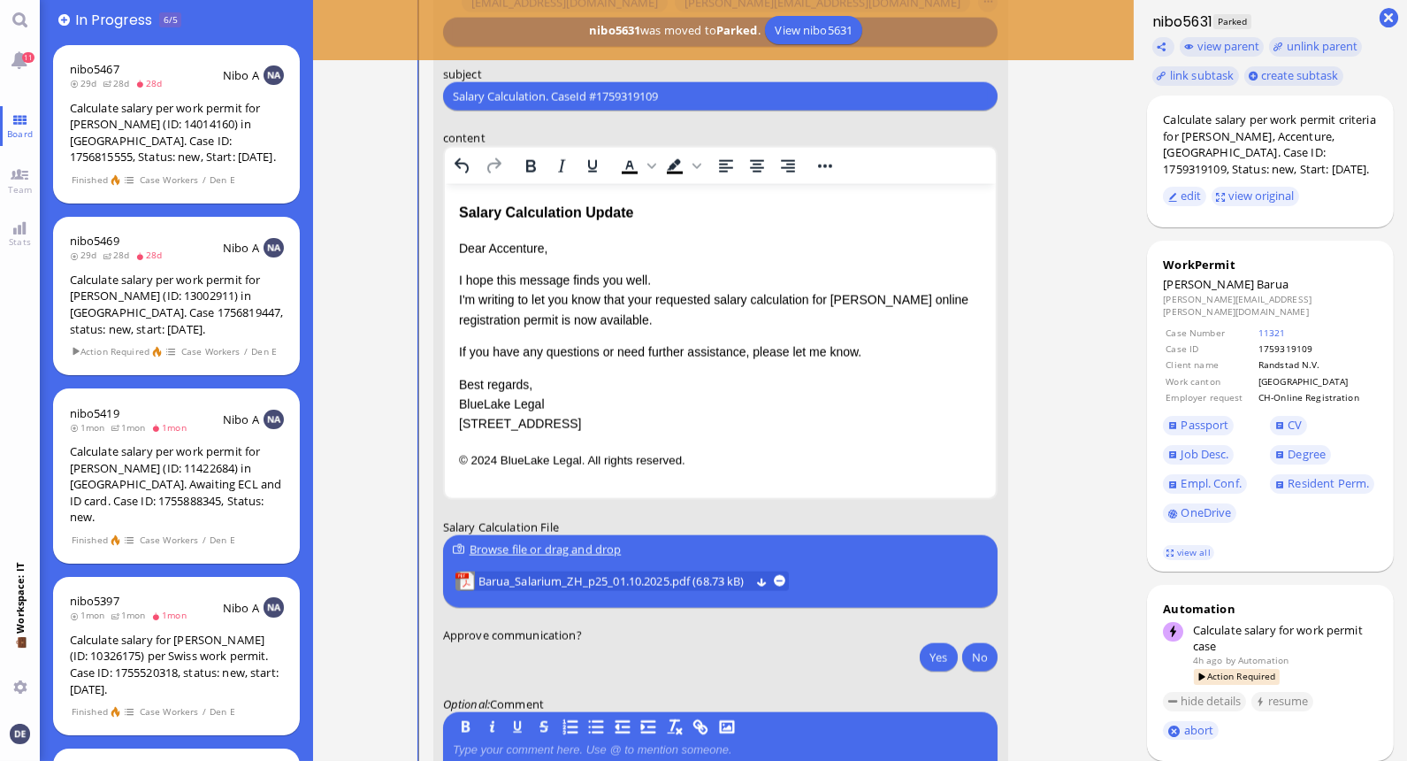
scroll to position [-77, 0]
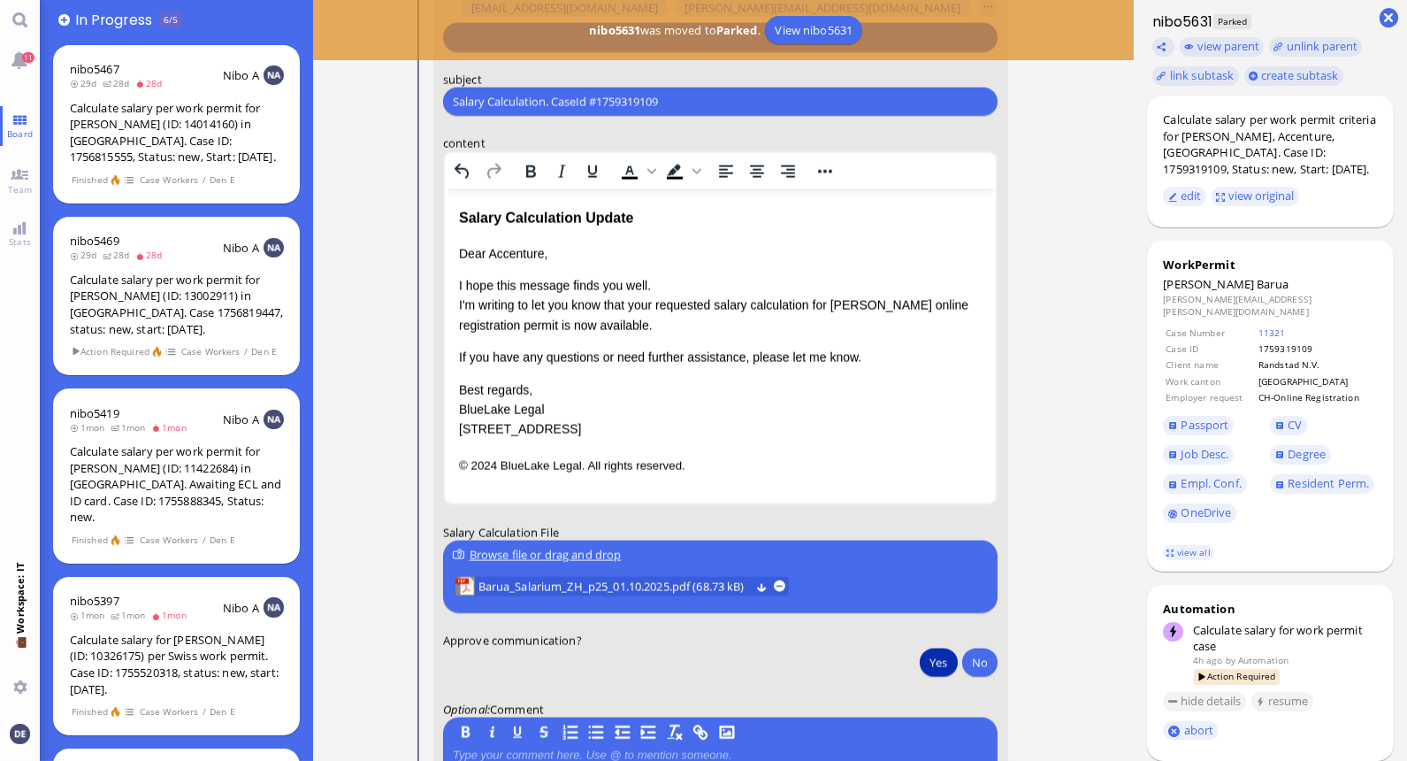
click at [933, 660] on button "Yes" at bounding box center [938, 662] width 37 height 28
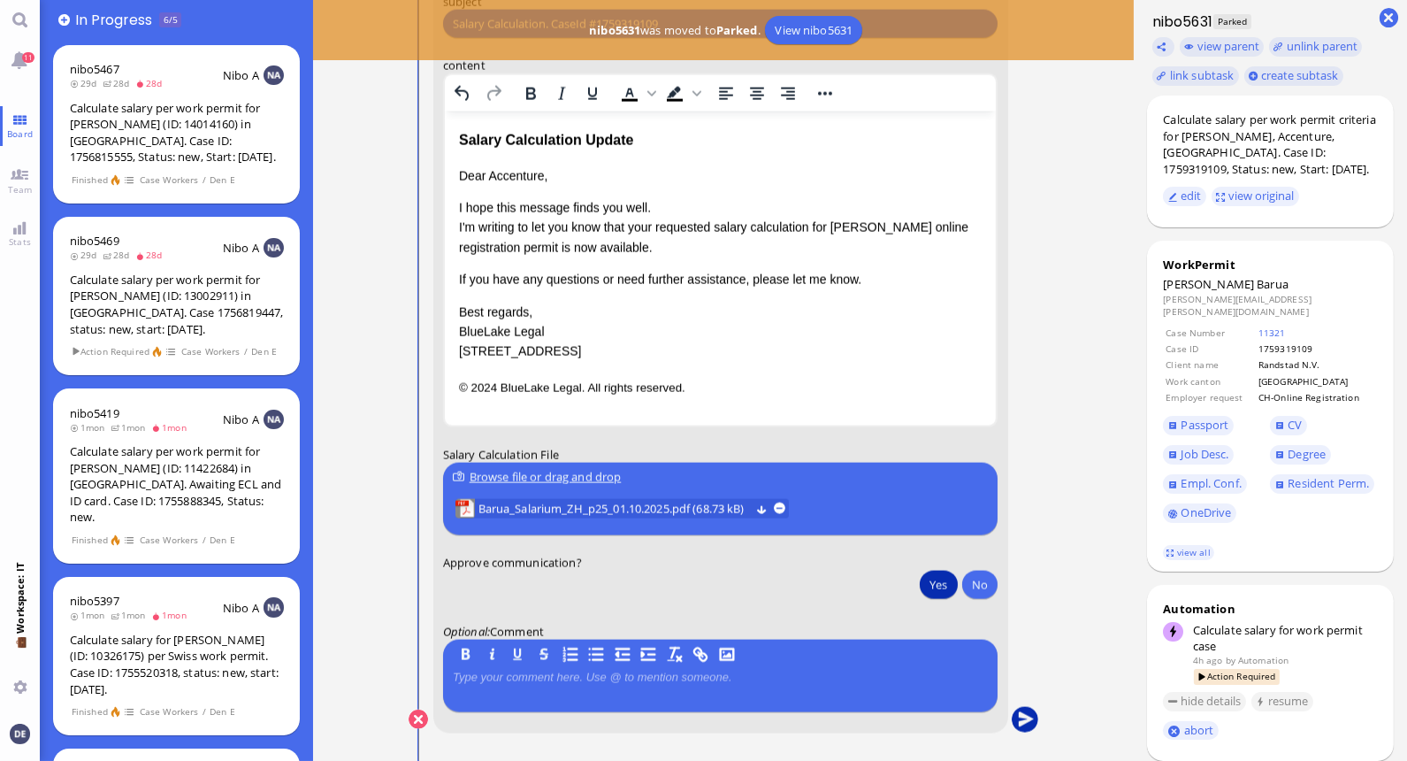
click at [1024, 721] on button "submit" at bounding box center [1024, 720] width 27 height 27
